Goal: Task Accomplishment & Management: Manage account settings

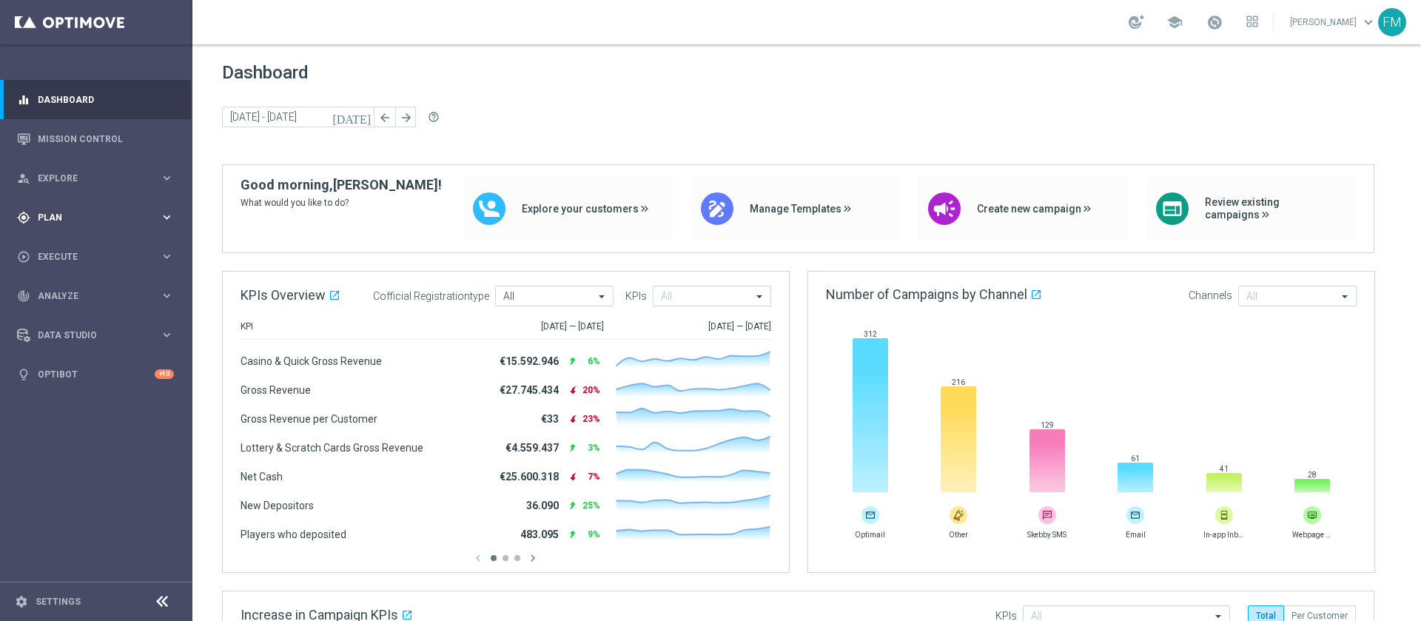
click at [76, 223] on div "gps_fixed Plan" at bounding box center [88, 217] width 143 height 13
click at [48, 248] on link "Target Groups" at bounding box center [95, 248] width 115 height 12
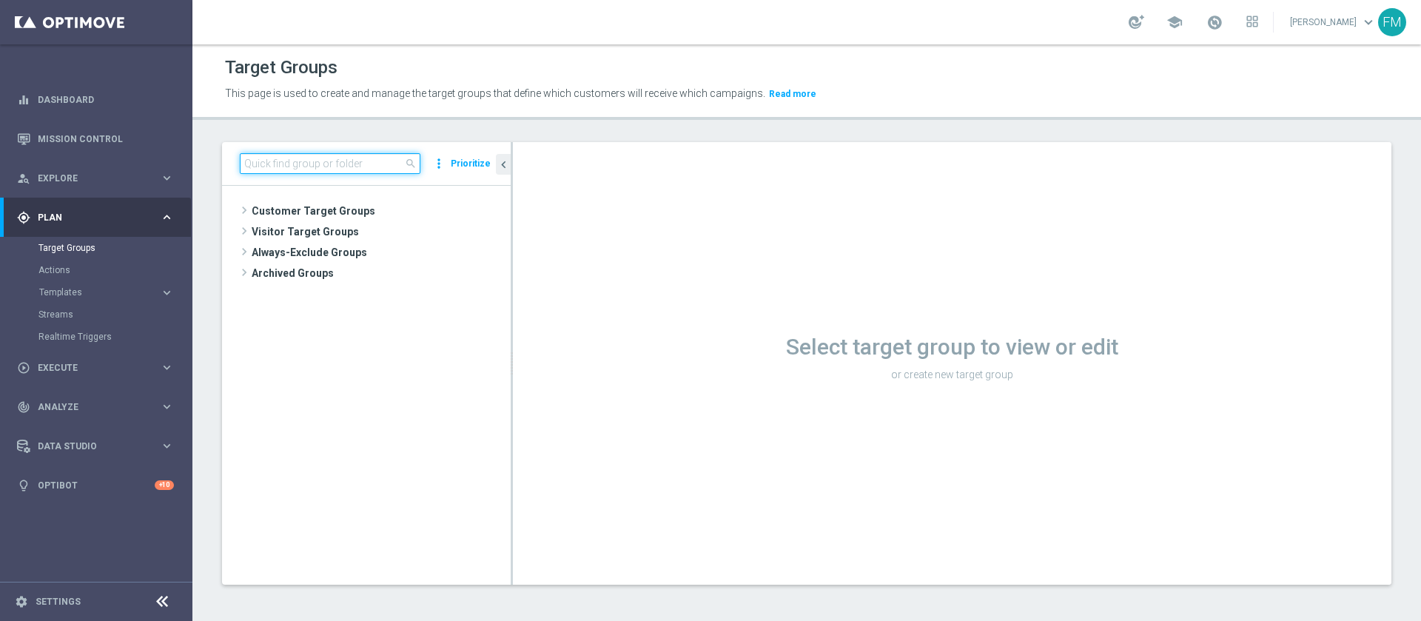
click at [373, 172] on input at bounding box center [330, 163] width 181 height 21
paste input "Reactivated Master Low 1st Sport"
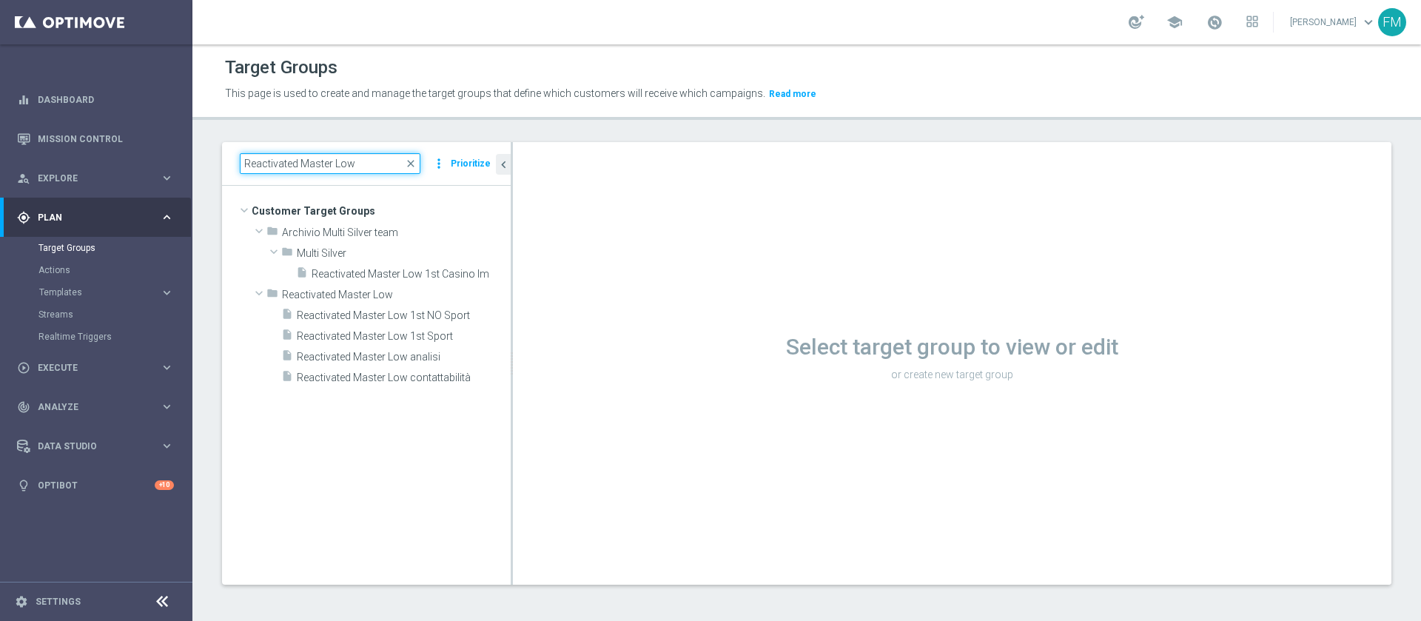
type input "Reactivated Master Low"
click at [414, 164] on span "close" at bounding box center [411, 164] width 12 height 12
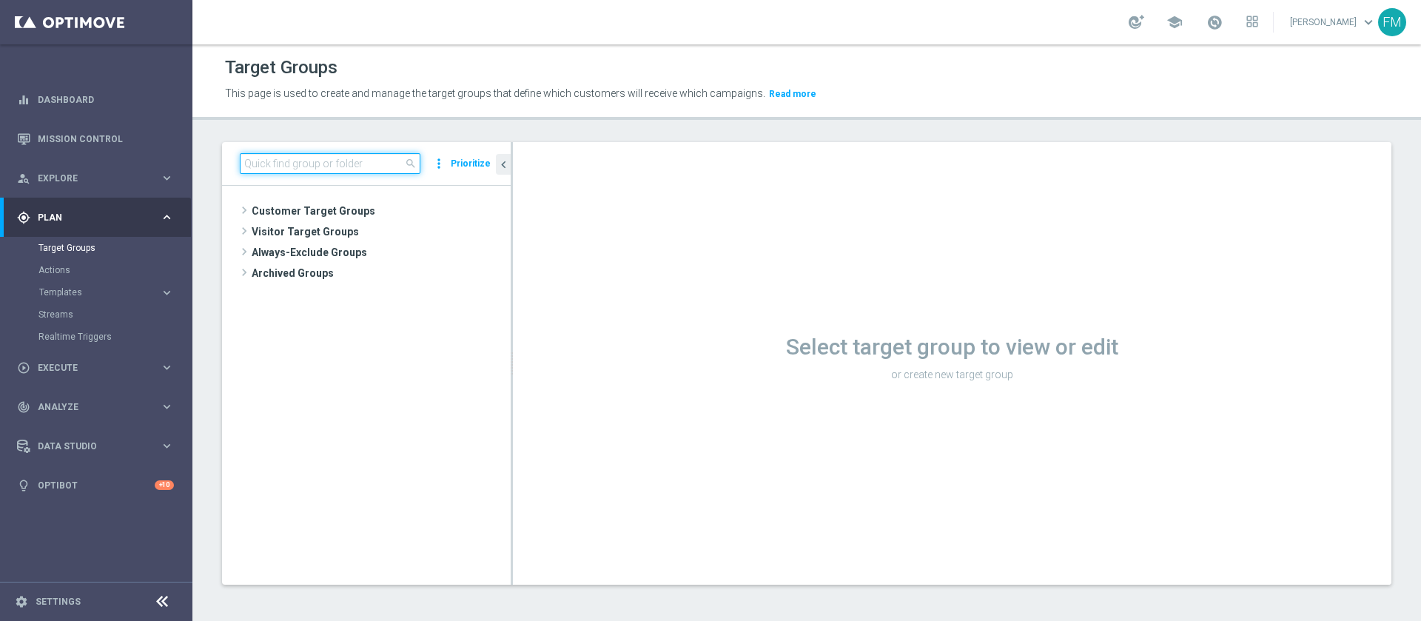
click at [329, 166] on input at bounding box center [330, 163] width 181 height 21
paste input "Reactivated Talent ggr nb lm > 0 1st Sport lm"
click at [348, 161] on input "Reactivated Talent ggr nb lm > 0 1st Sport lm" at bounding box center [330, 163] width 181 height 21
type input "Reactivated Talent ggr nb lm > 0 1st Sport lm"
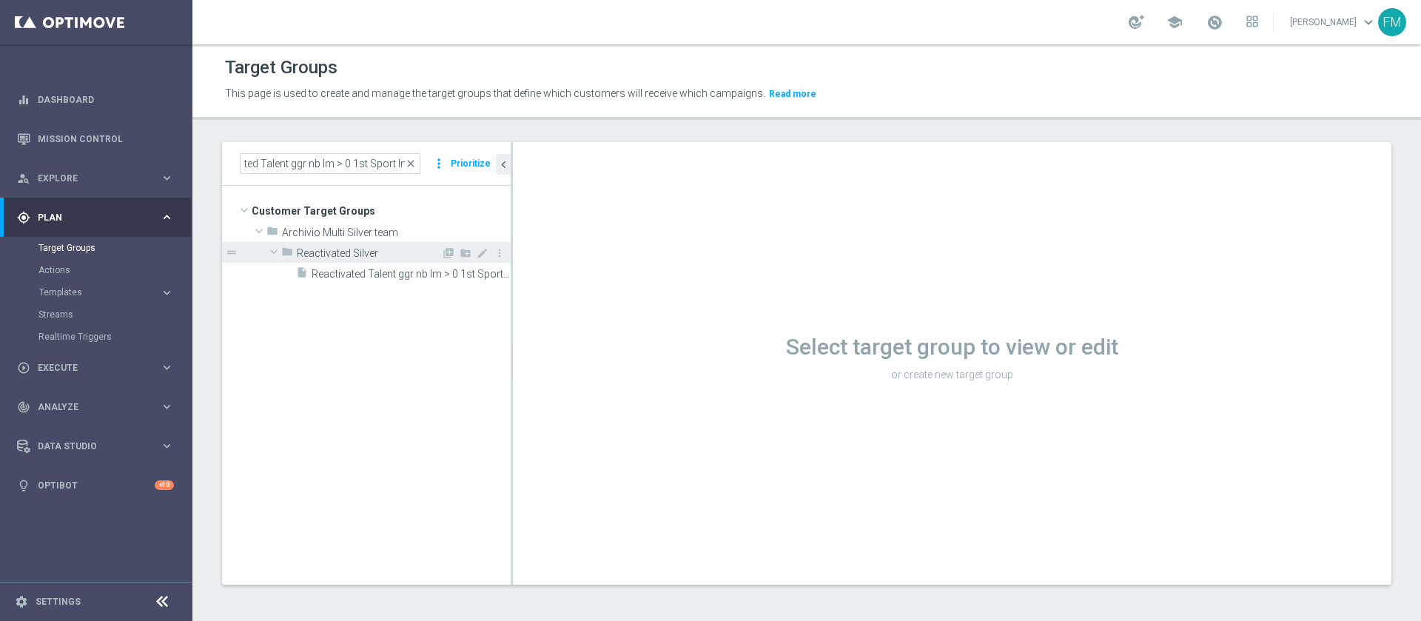
scroll to position [0, 0]
click at [272, 252] on span at bounding box center [274, 251] width 18 height 15
click at [277, 249] on span at bounding box center [273, 252] width 15 height 18
click at [405, 258] on span "Reactivated Silver" at bounding box center [369, 253] width 144 height 13
click at [383, 259] on span "Reactivated Silver" at bounding box center [369, 253] width 144 height 13
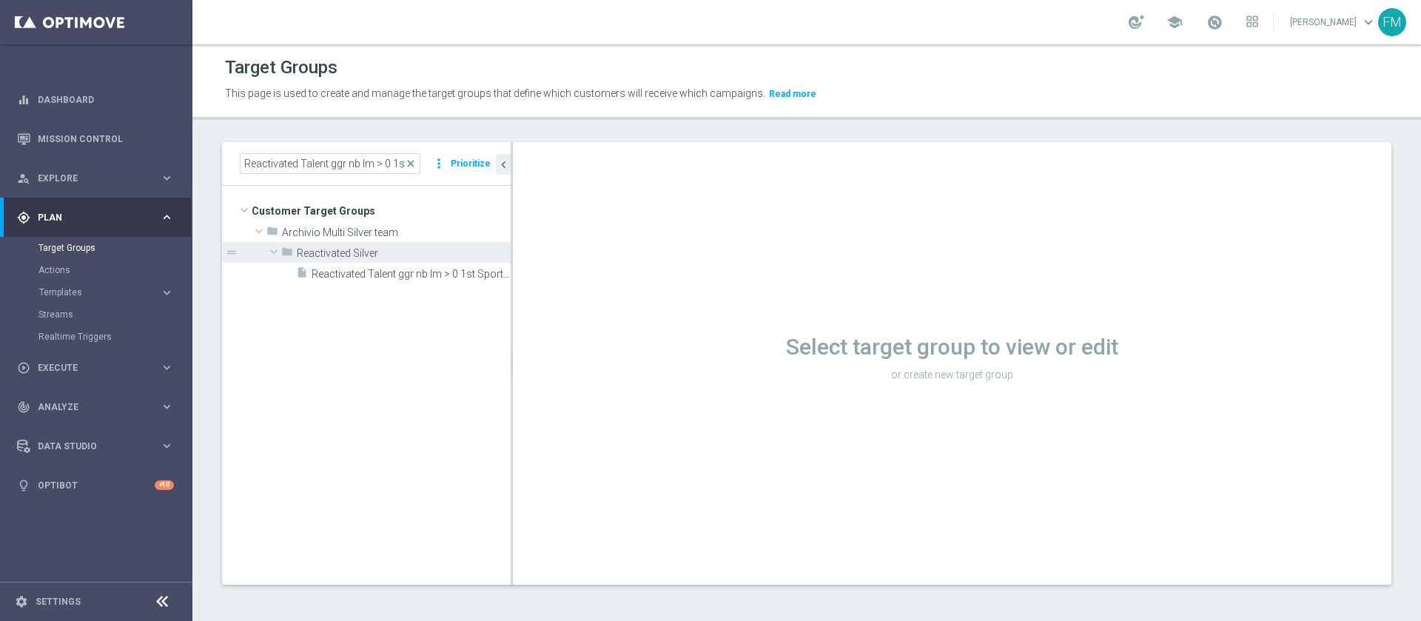
click at [480, 89] on span "This page is used to create and manage the target groups that define which cust…" at bounding box center [495, 93] width 540 height 12
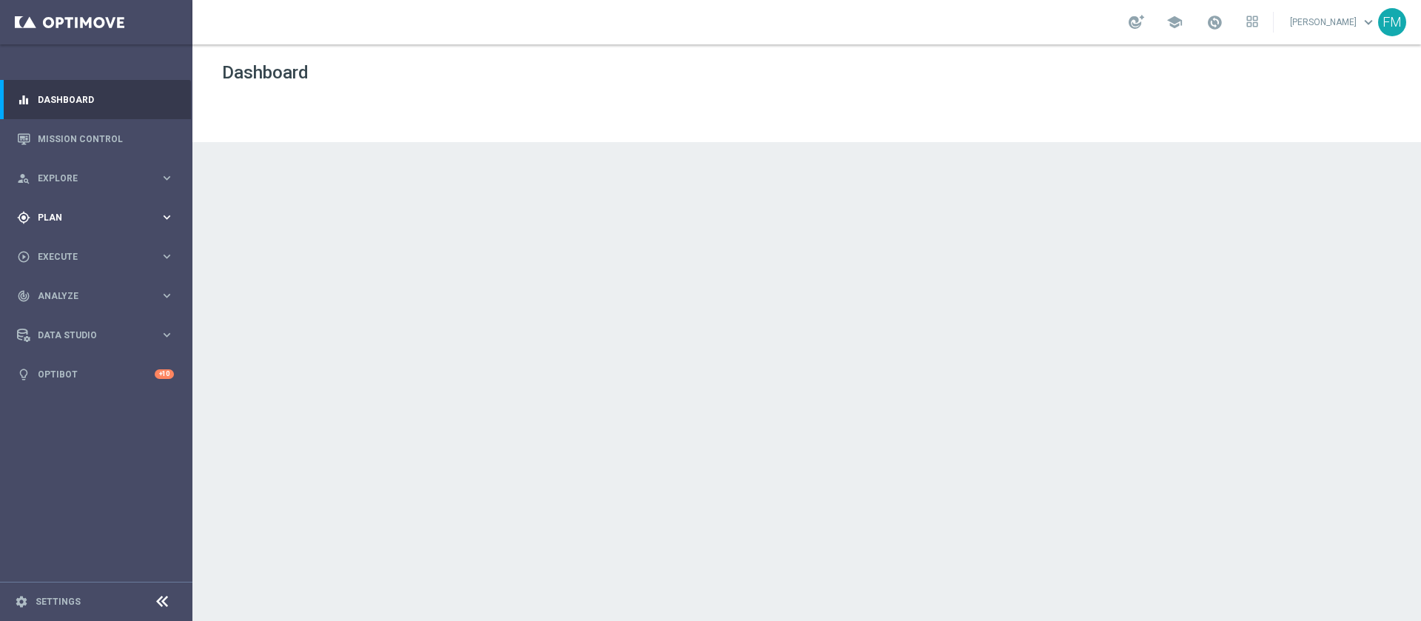
drag, startPoint x: 1225, startPoint y: 52, endPoint x: 143, endPoint y: 215, distance: 1094.1
click at [143, 215] on span "Plan" at bounding box center [99, 217] width 122 height 9
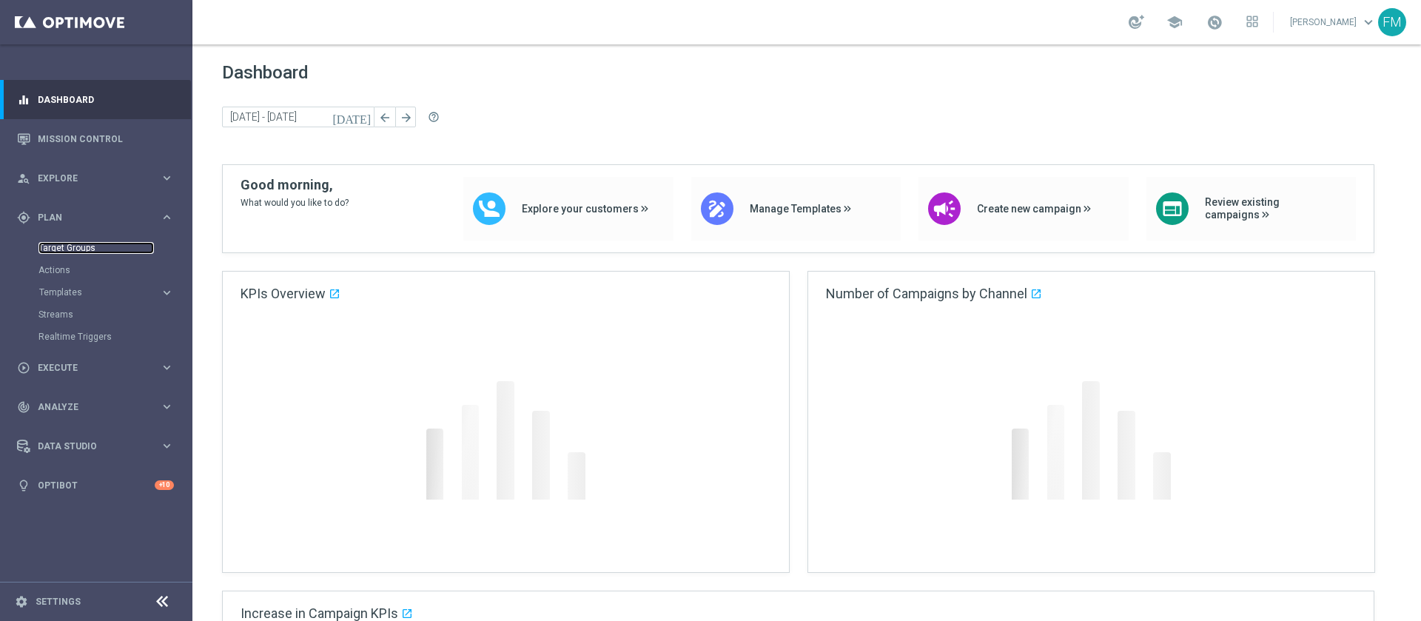
click at [65, 252] on link "Target Groups" at bounding box center [95, 248] width 115 height 12
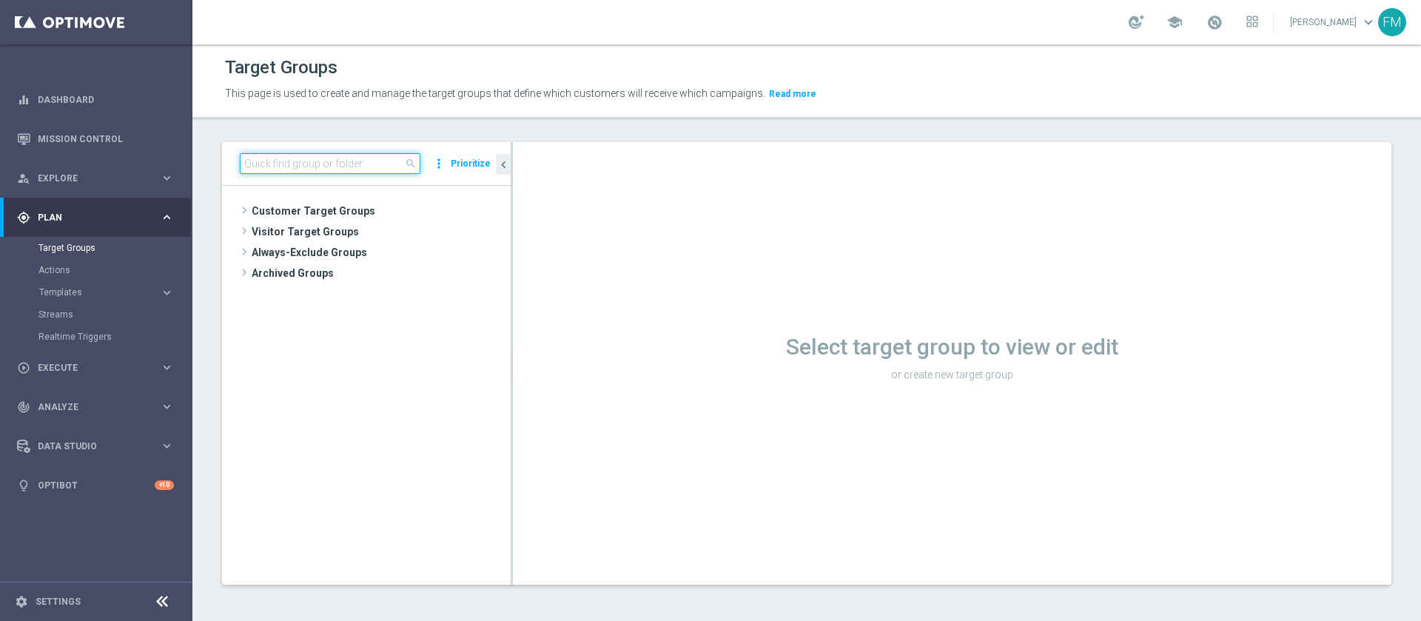
click at [344, 164] on input at bounding box center [330, 163] width 181 height 21
paste input "Reactivated Talent ggr nb lm > 0 1st NO Sport lm"
type input "Reactivated Talent ggr nb lm > 0 1st NO Sport lm"
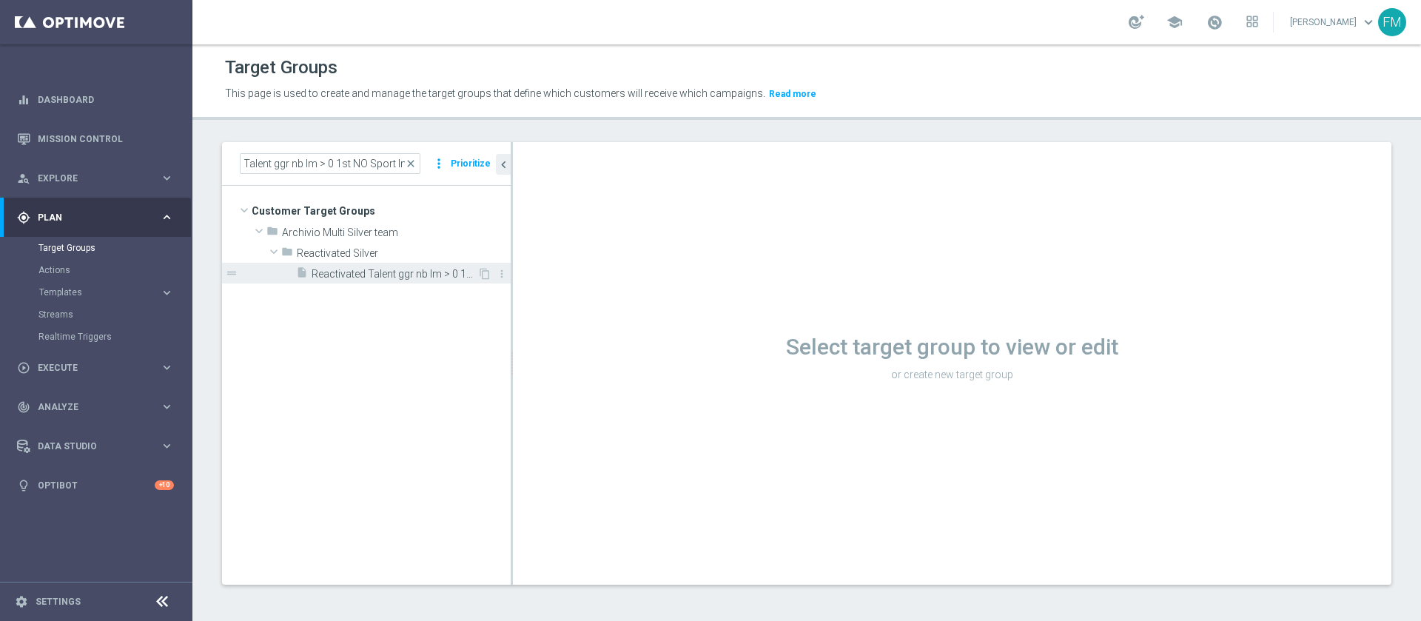
scroll to position [0, 0]
click at [372, 266] on div "insert_drive_file Reactivated Talent ggr nb lm > 0 1st NO Sport lm" at bounding box center [386, 273] width 181 height 21
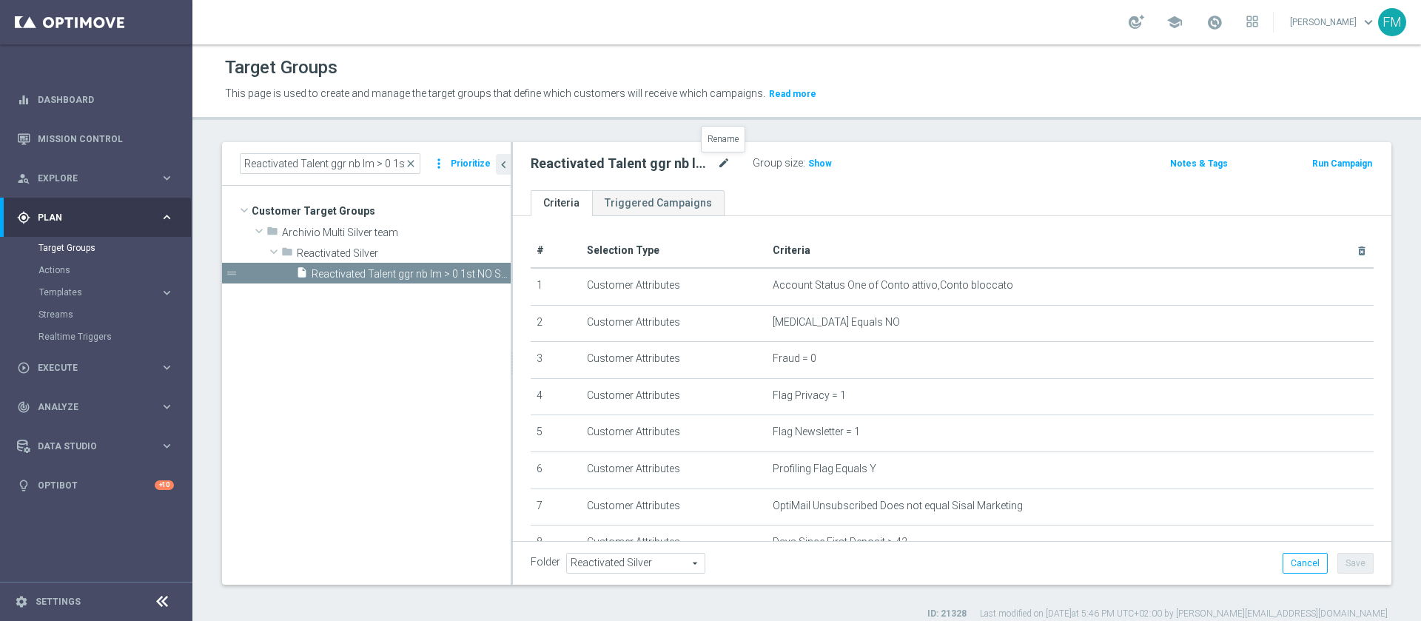
click at [723, 161] on icon "mode_edit" at bounding box center [723, 164] width 13 height 18
click at [818, 166] on span "Show" at bounding box center [820, 163] width 24 height 10
click at [412, 164] on span "close" at bounding box center [411, 164] width 12 height 12
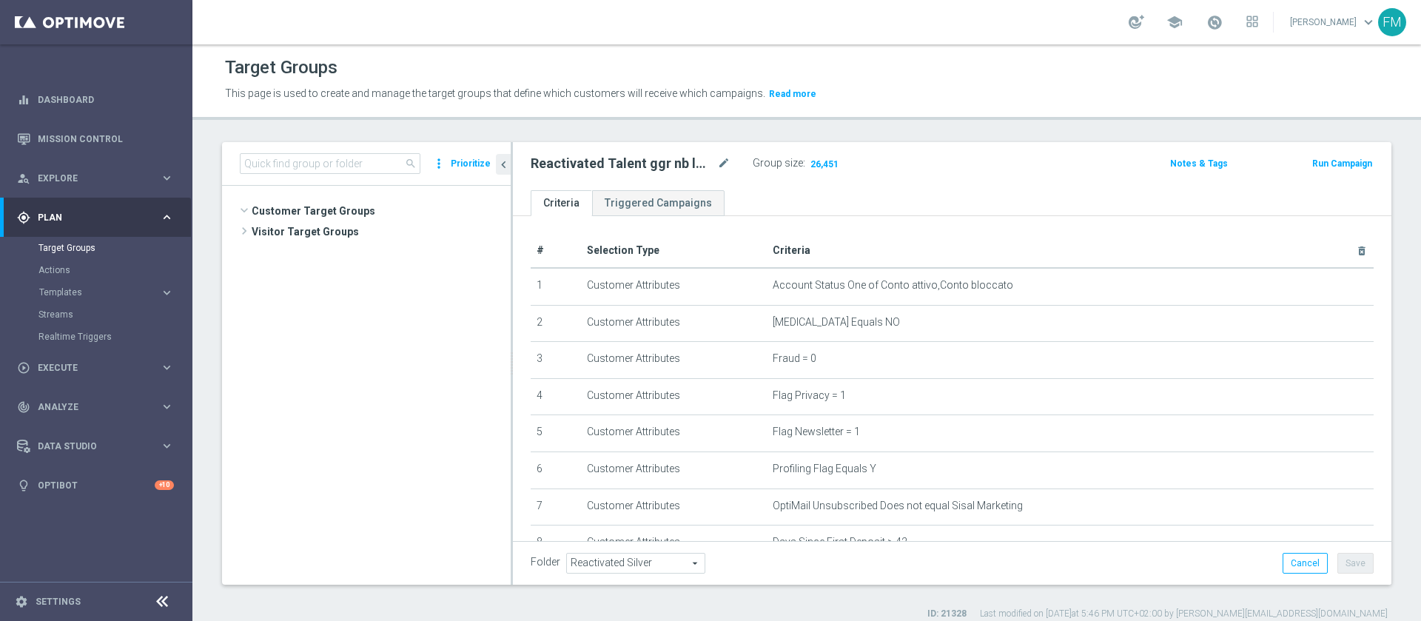
scroll to position [397, 0]
click at [357, 163] on input at bounding box center [330, 163] width 181 height 21
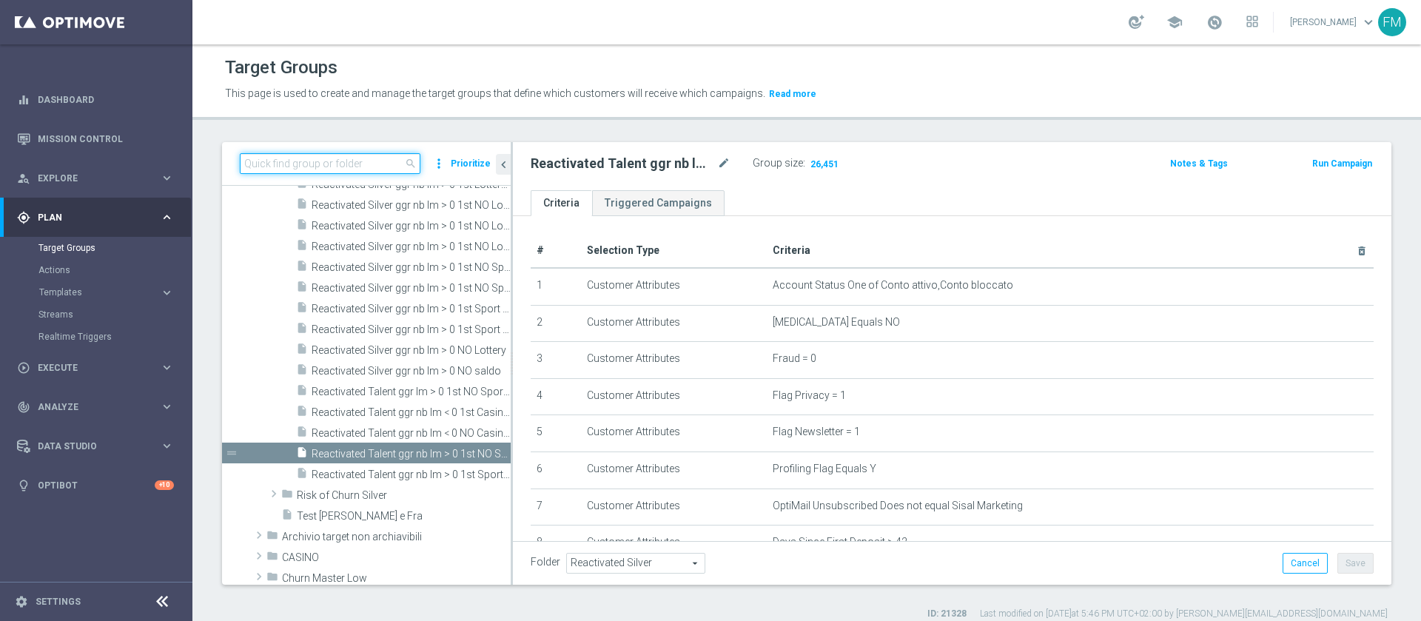
paste input "Reactivated Master Low 1st NO Sport"
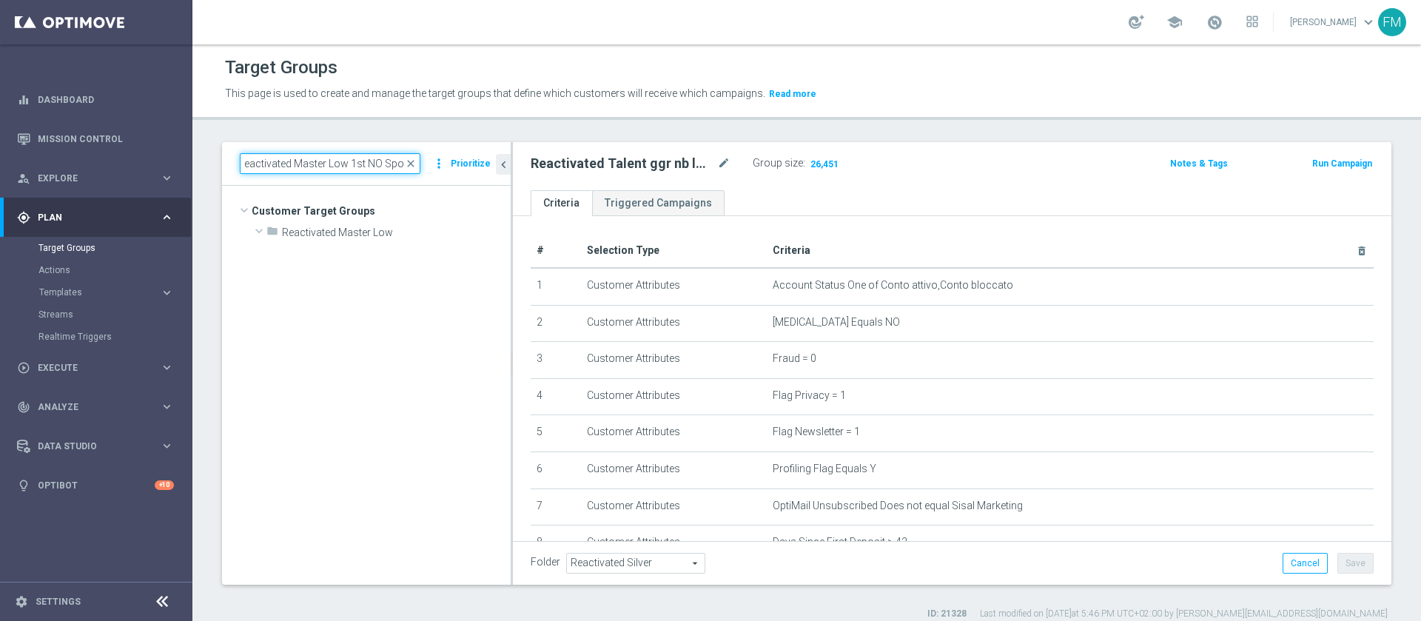
scroll to position [0, 0]
type input "Reactivated Master Low 1st NO Sport"
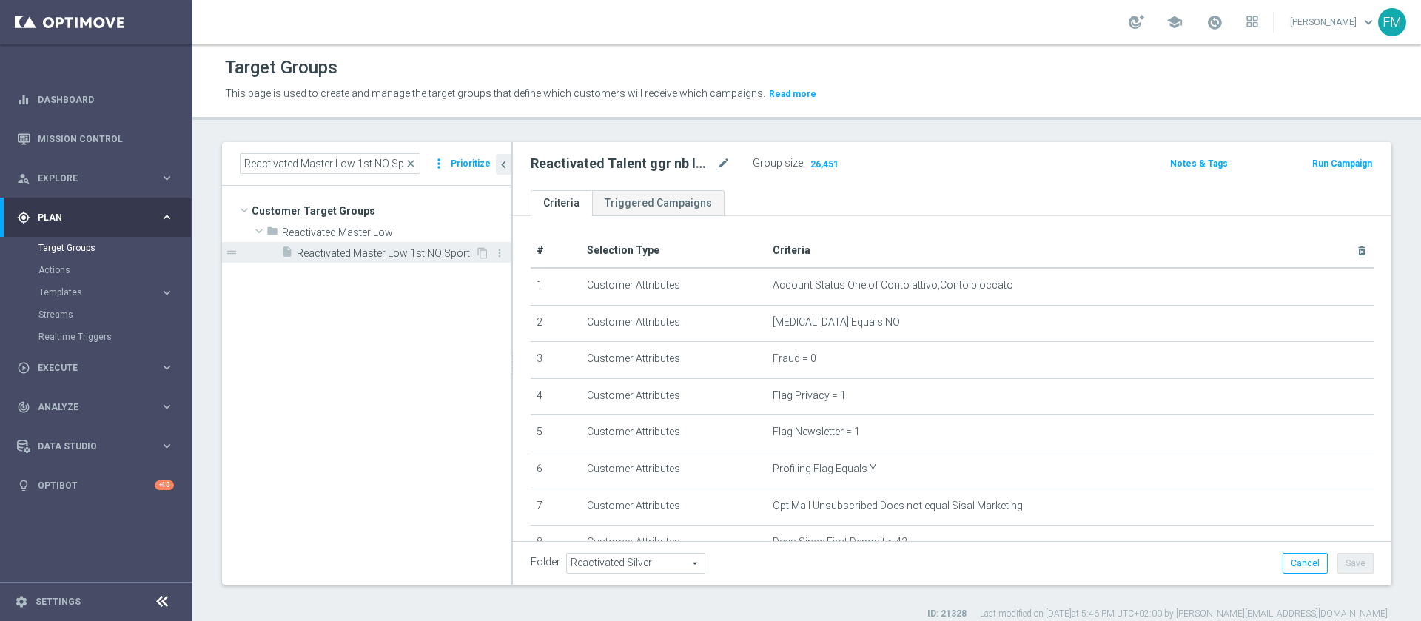
click at [382, 254] on span "Reactivated Master Low 1st NO Sport" at bounding box center [386, 253] width 178 height 13
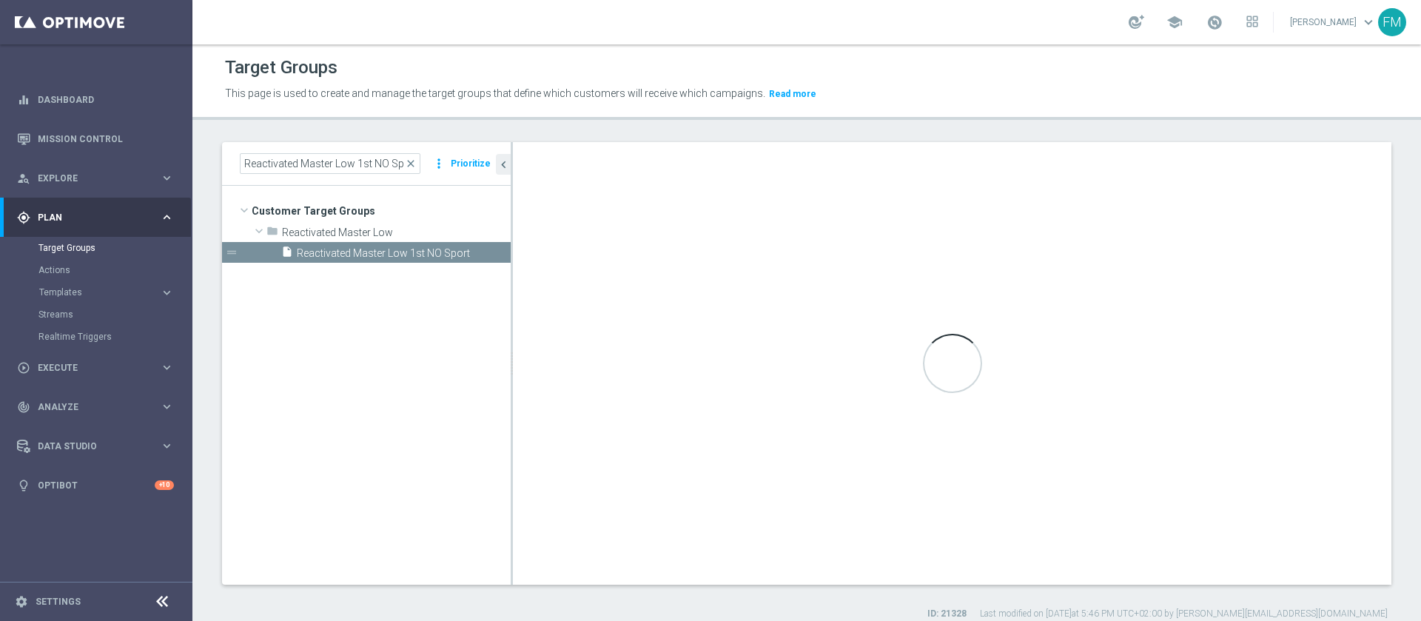
type input "Reactivated Master Low"
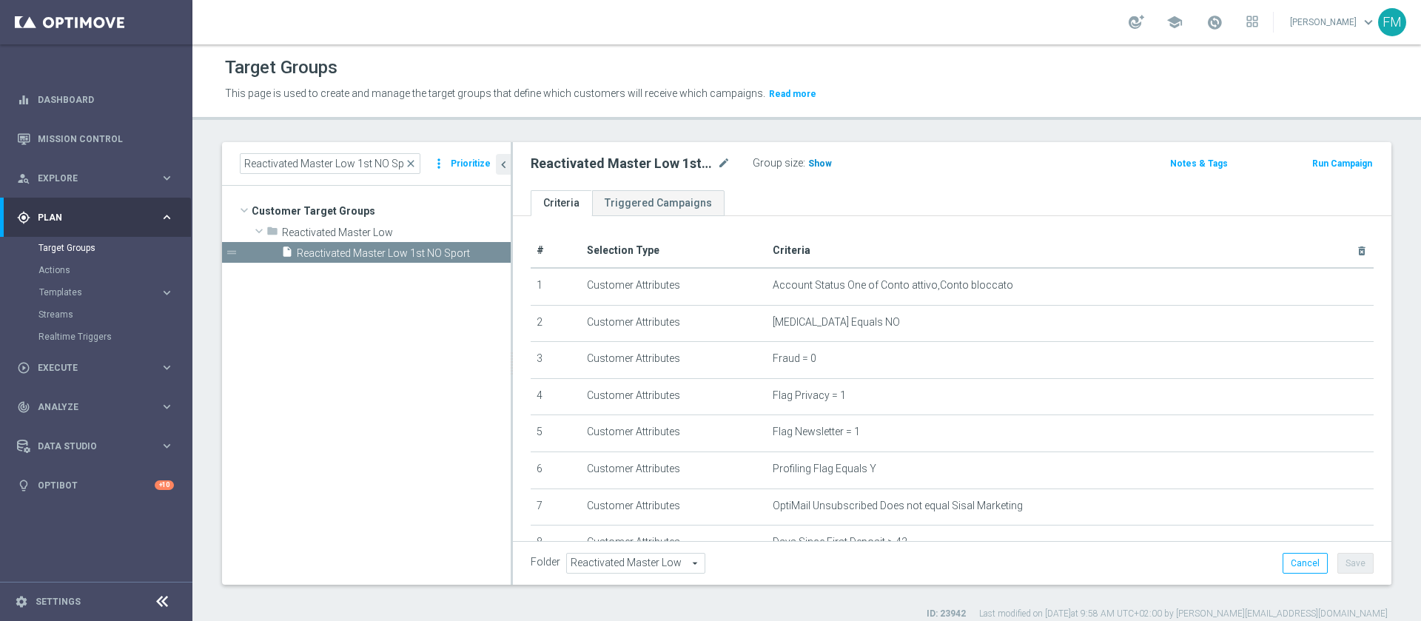
click at [813, 165] on span "Show" at bounding box center [820, 163] width 24 height 10
